Goal: Task Accomplishment & Management: Manage account settings

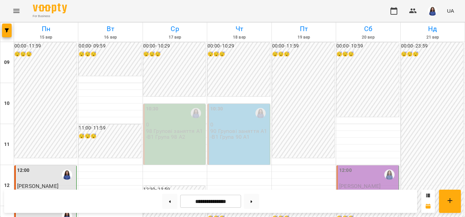
scroll to position [351, 0]
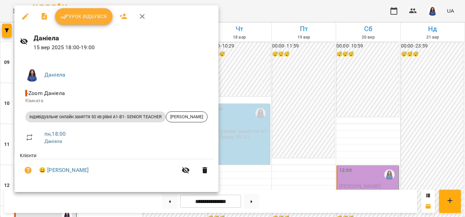
click at [78, 4] on div at bounding box center [232, 108] width 465 height 217
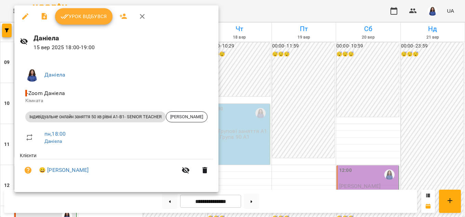
click at [81, 18] on span "Урок відбувся" at bounding box center [84, 16] width 47 height 8
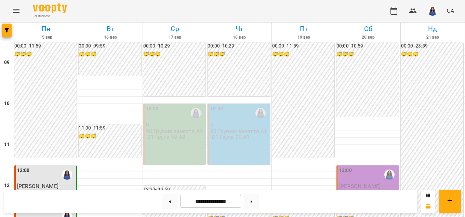
scroll to position [351, 0]
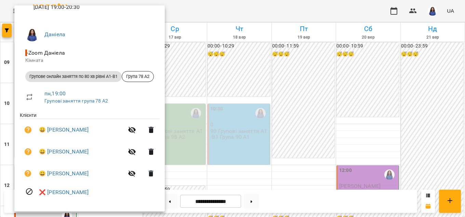
scroll to position [41, 0]
click at [221, 149] on div at bounding box center [232, 108] width 465 height 217
